Goal: Information Seeking & Learning: Learn about a topic

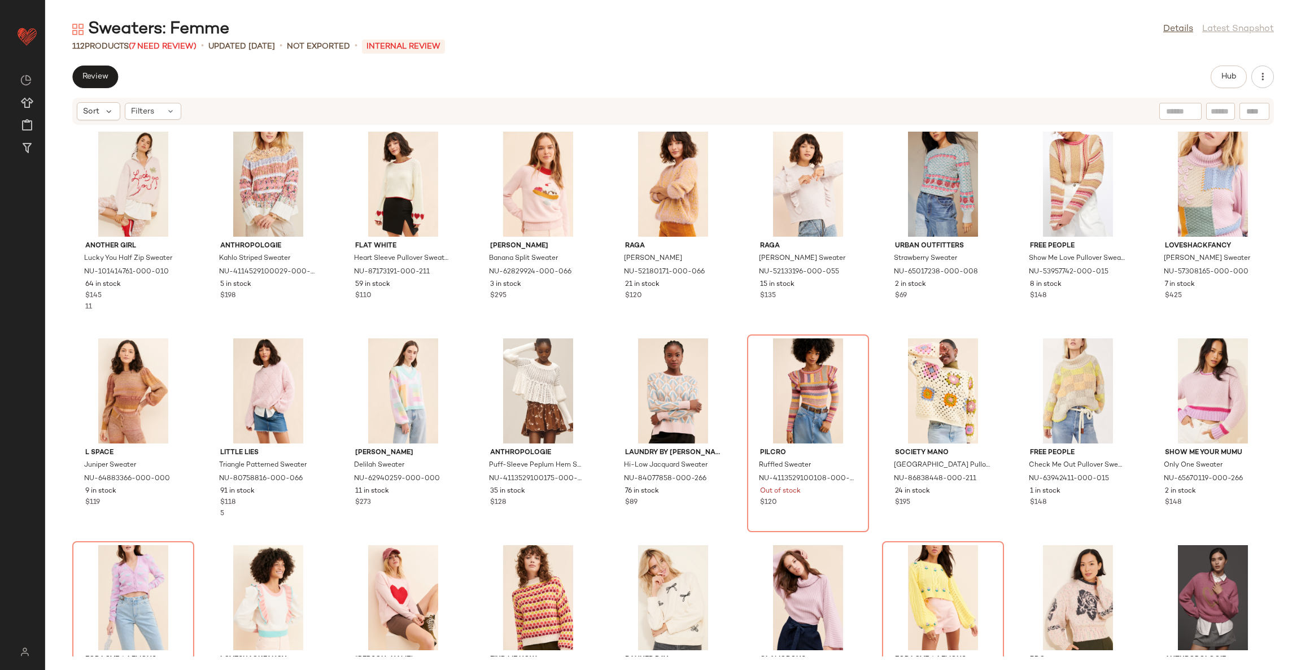
click at [839, 27] on div "Sweaters: Femme Details Latest Snapshot" at bounding box center [673, 29] width 1256 height 23
click at [1234, 81] on button "Hub" at bounding box center [1229, 77] width 36 height 23
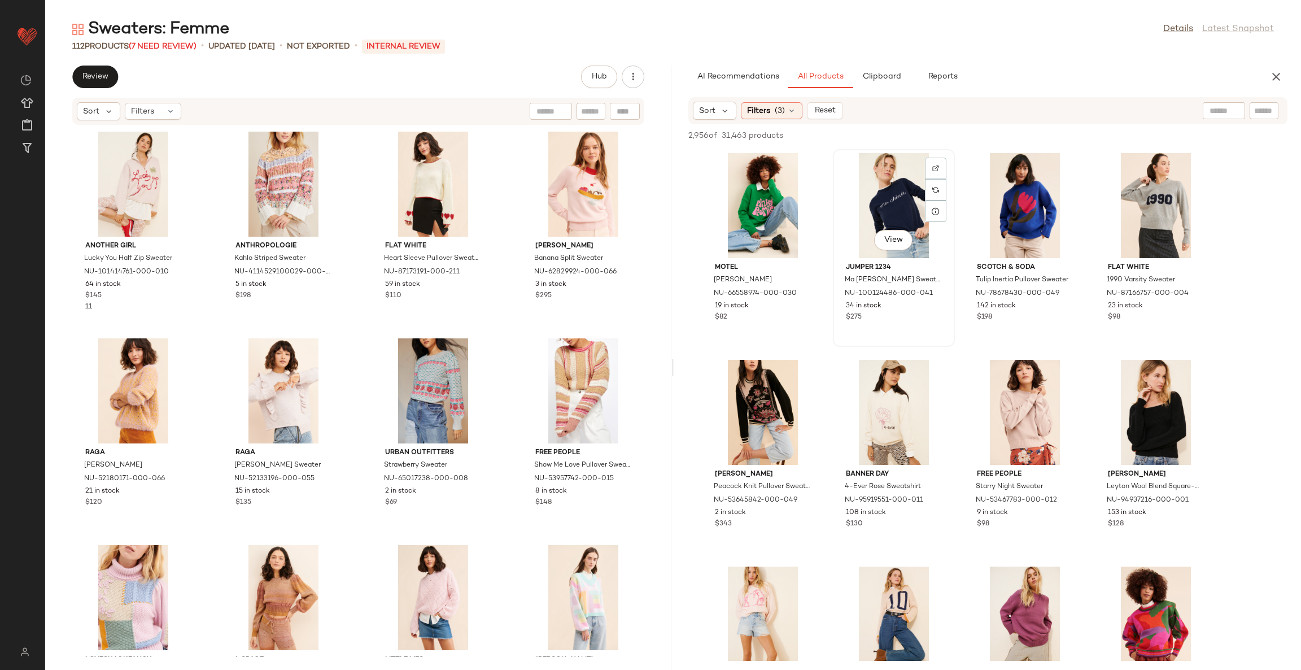
scroll to position [96, 0]
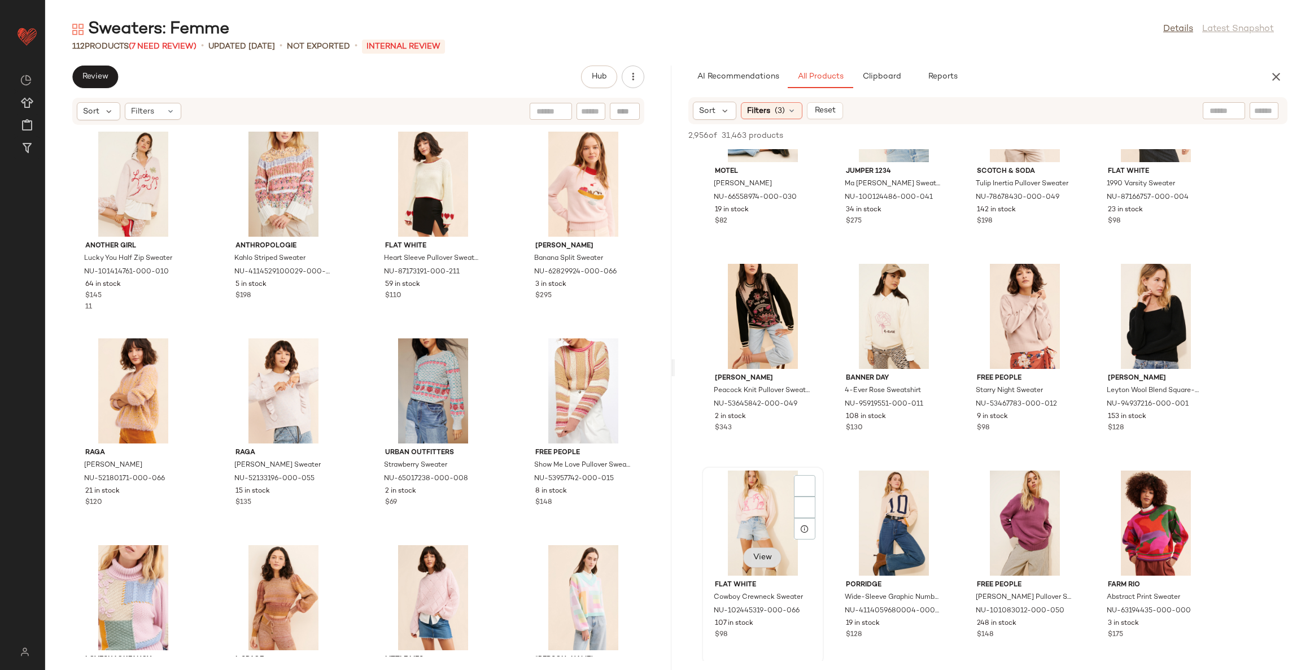
click at [763, 553] on span "View" at bounding box center [762, 557] width 19 height 9
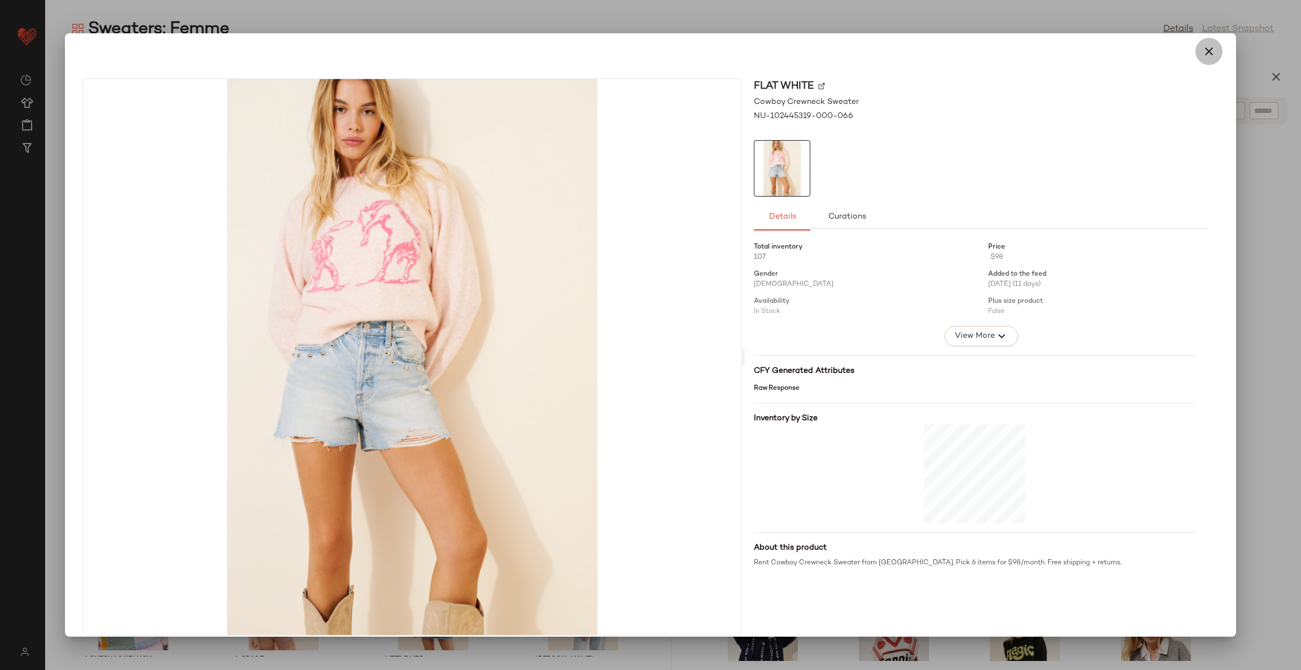
click at [1202, 51] on icon "button" at bounding box center [1209, 52] width 14 height 14
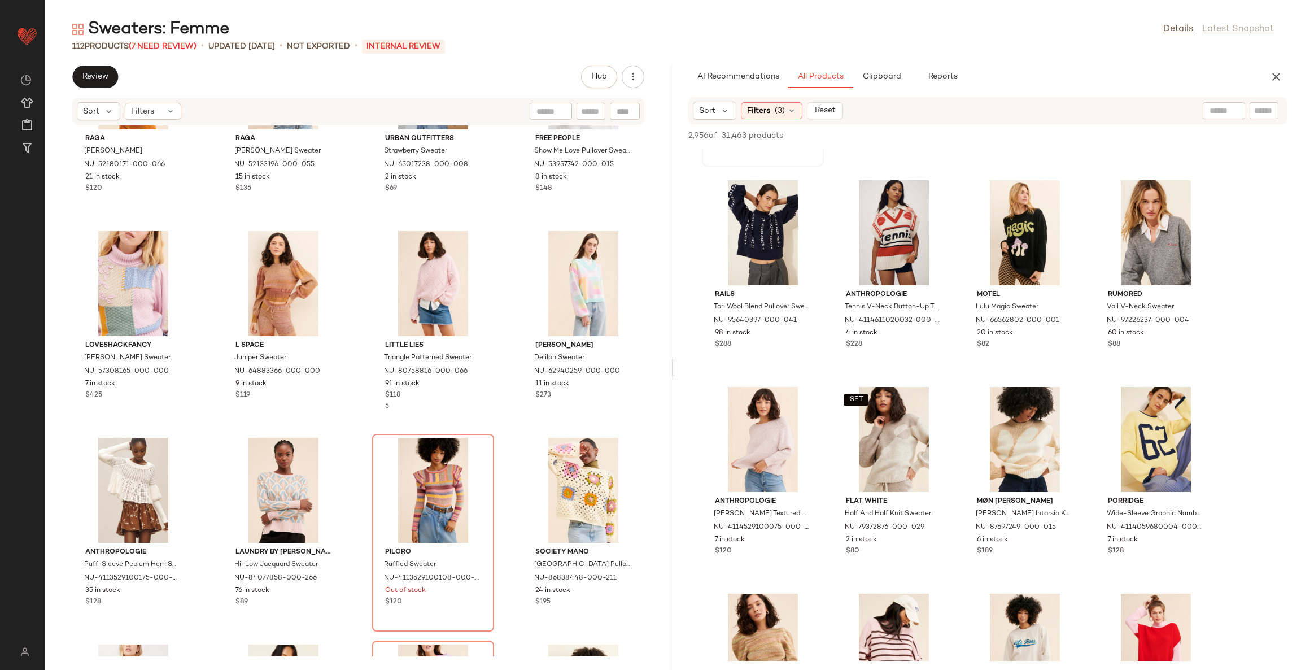
scroll to position [348, 0]
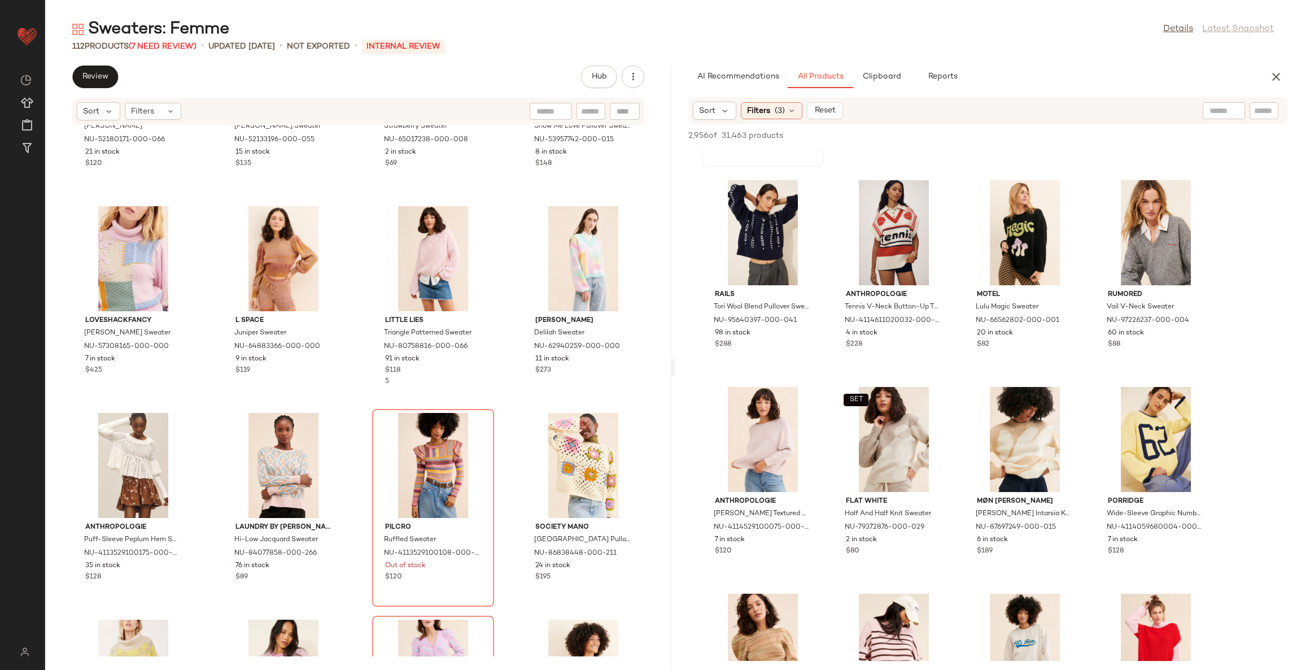
click at [507, 405] on div "Raga Marley Sweater NU-52180171-000-066 21 in stock $120 Raga Regina Ruffle Swe…" at bounding box center [358, 390] width 626 height 531
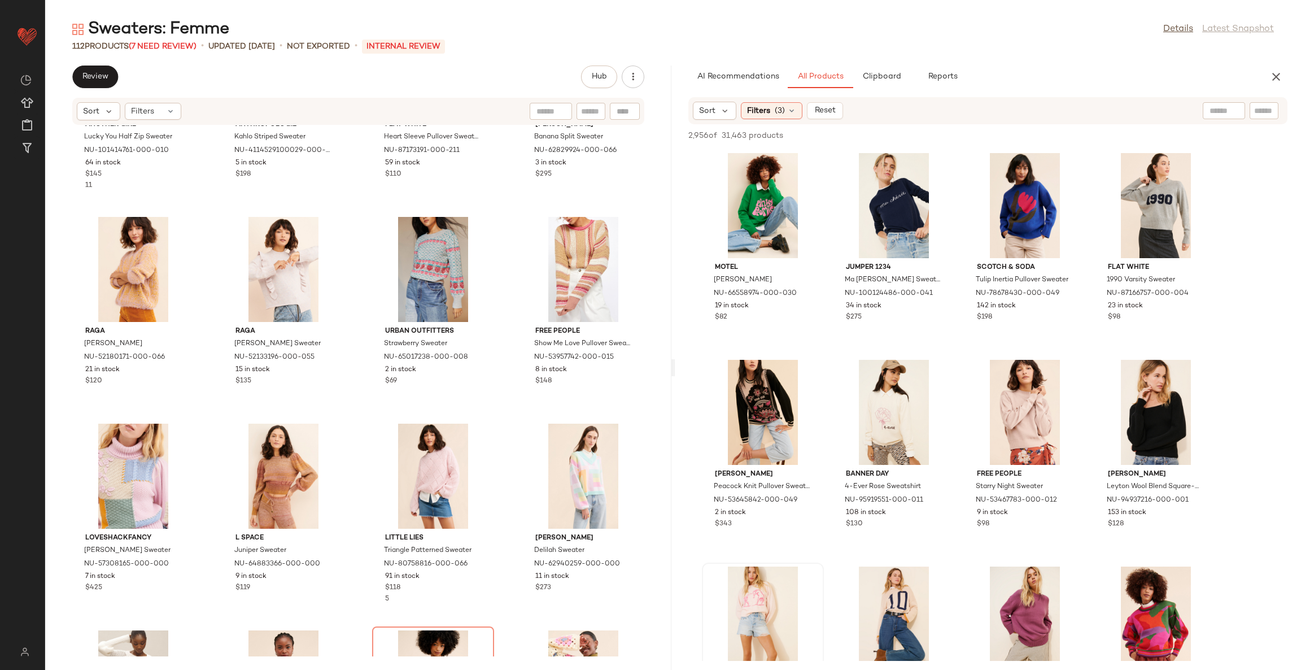
scroll to position [0, 0]
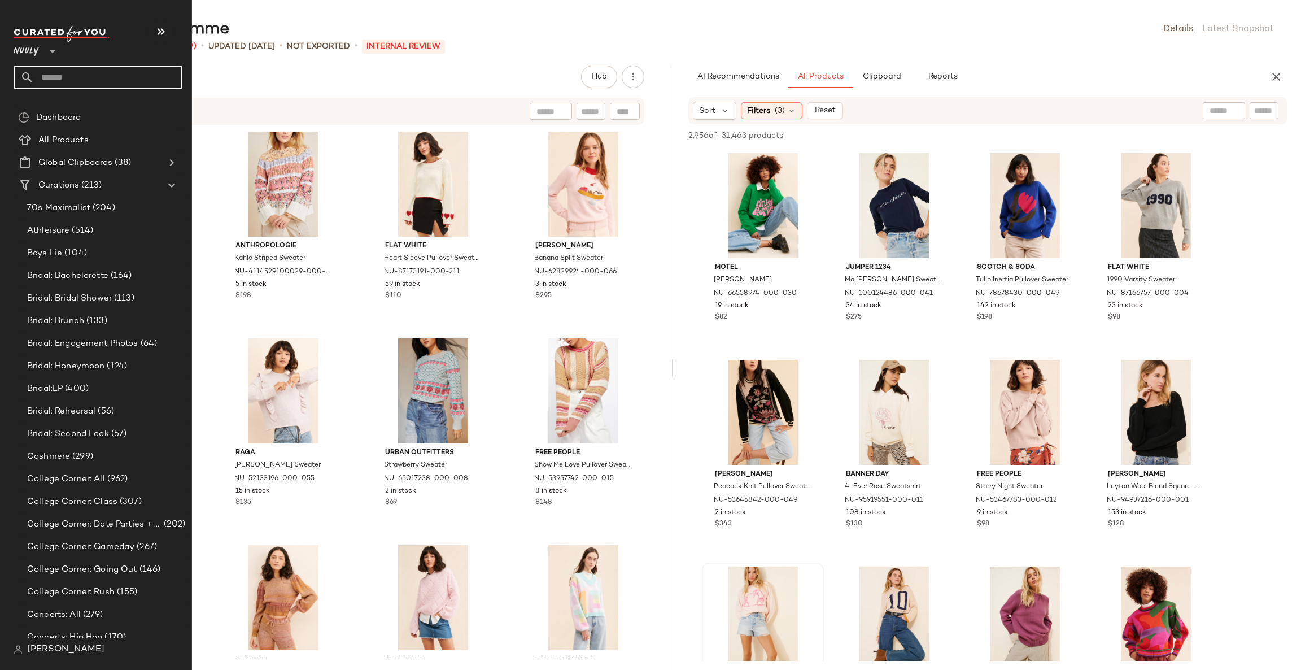
click at [54, 79] on input "text" at bounding box center [108, 78] width 149 height 24
type input "******"
click at [63, 105] on span "Romance" at bounding box center [67, 110] width 36 height 12
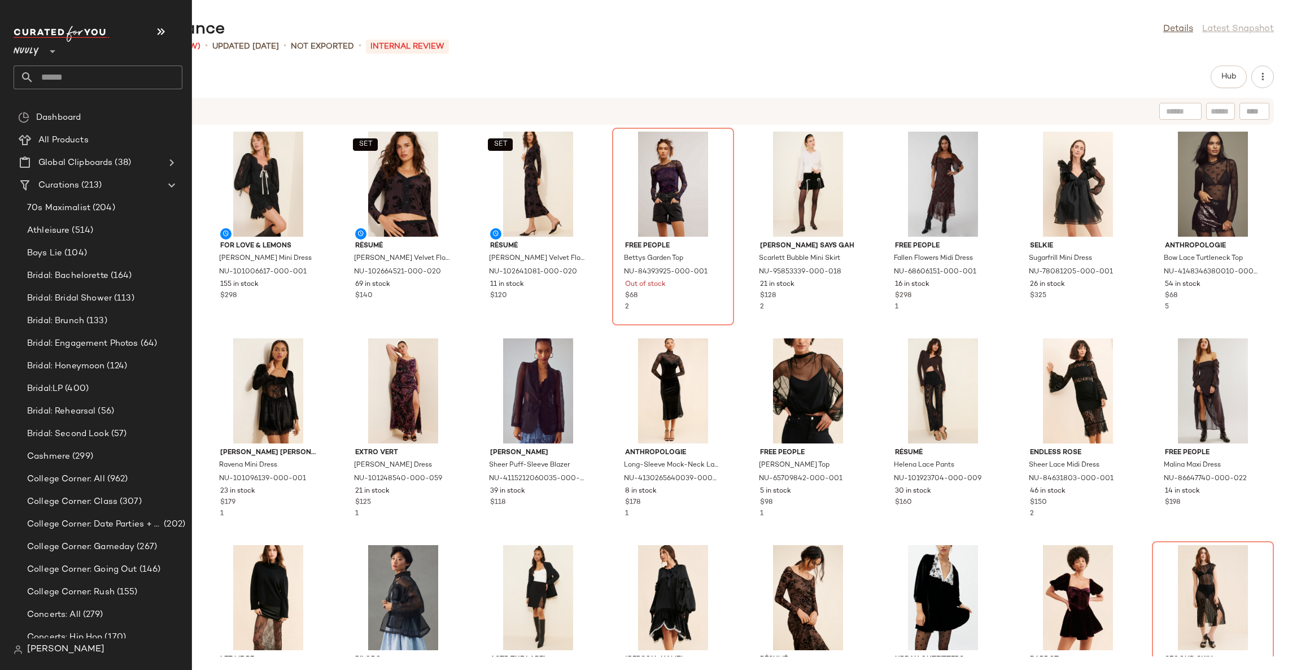
click at [62, 80] on input "text" at bounding box center [108, 78] width 149 height 24
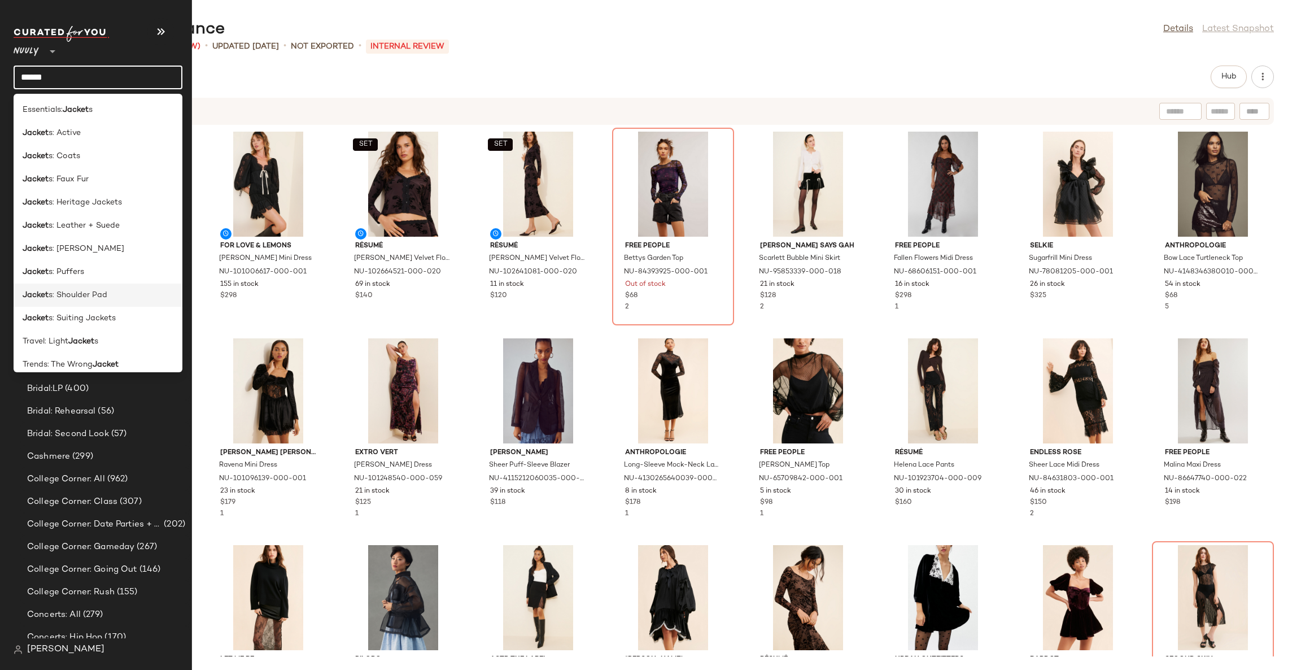
type input "******"
click at [111, 292] on div "Jacket s: Shoulder Pad" at bounding box center [98, 295] width 151 height 12
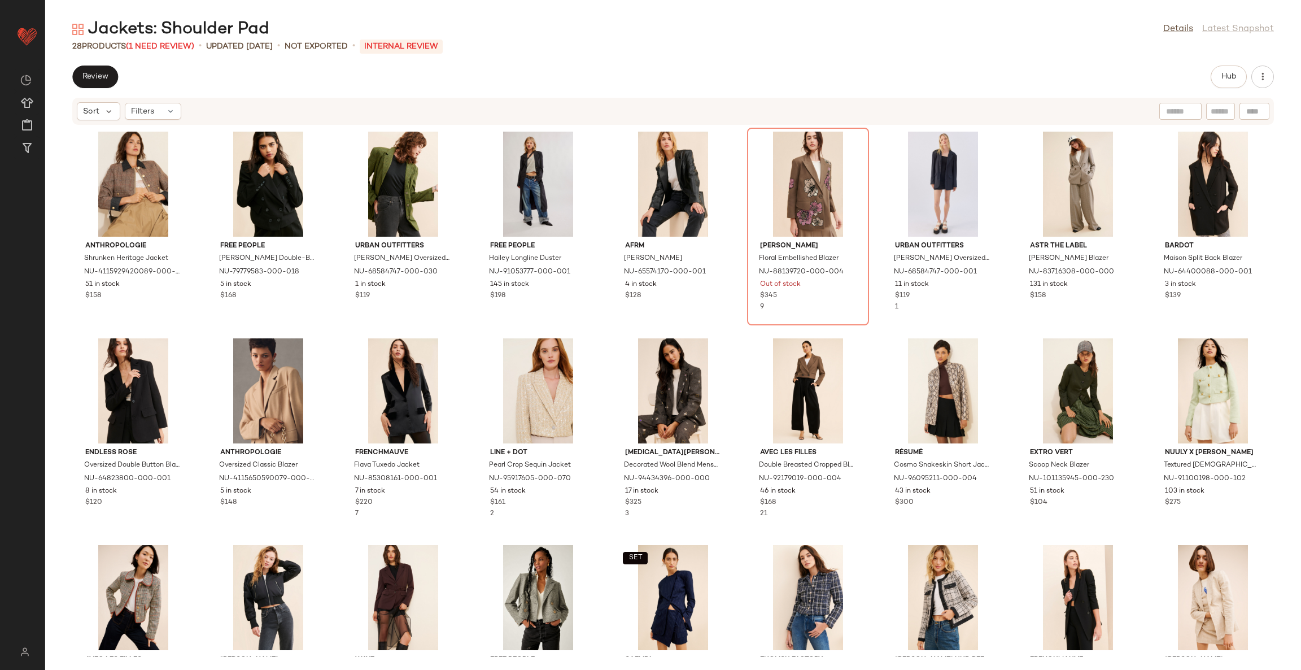
click at [467, 331] on div "Anthropologie Shrunken Heritage Jacket NU-4115929420089-000-029 51 in stock $15…" at bounding box center [673, 390] width 1256 height 531
click at [468, 141] on div "Anthropologie Shrunken Heritage Jacket NU-4115929420089-000-029 51 in stock $15…" at bounding box center [673, 390] width 1256 height 531
click at [459, 338] on img at bounding box center [403, 390] width 114 height 105
click at [469, 368] on div "Anthropologie Shrunken Heritage Jacket NU-4115929420089-000-029 51 in stock $15…" at bounding box center [673, 390] width 1256 height 531
click at [464, 174] on div "Anthropologie Shrunken Heritage Jacket NU-4115929420089-000-029 51 in stock $15…" at bounding box center [673, 390] width 1256 height 531
